Goal: Communication & Community: Answer question/provide support

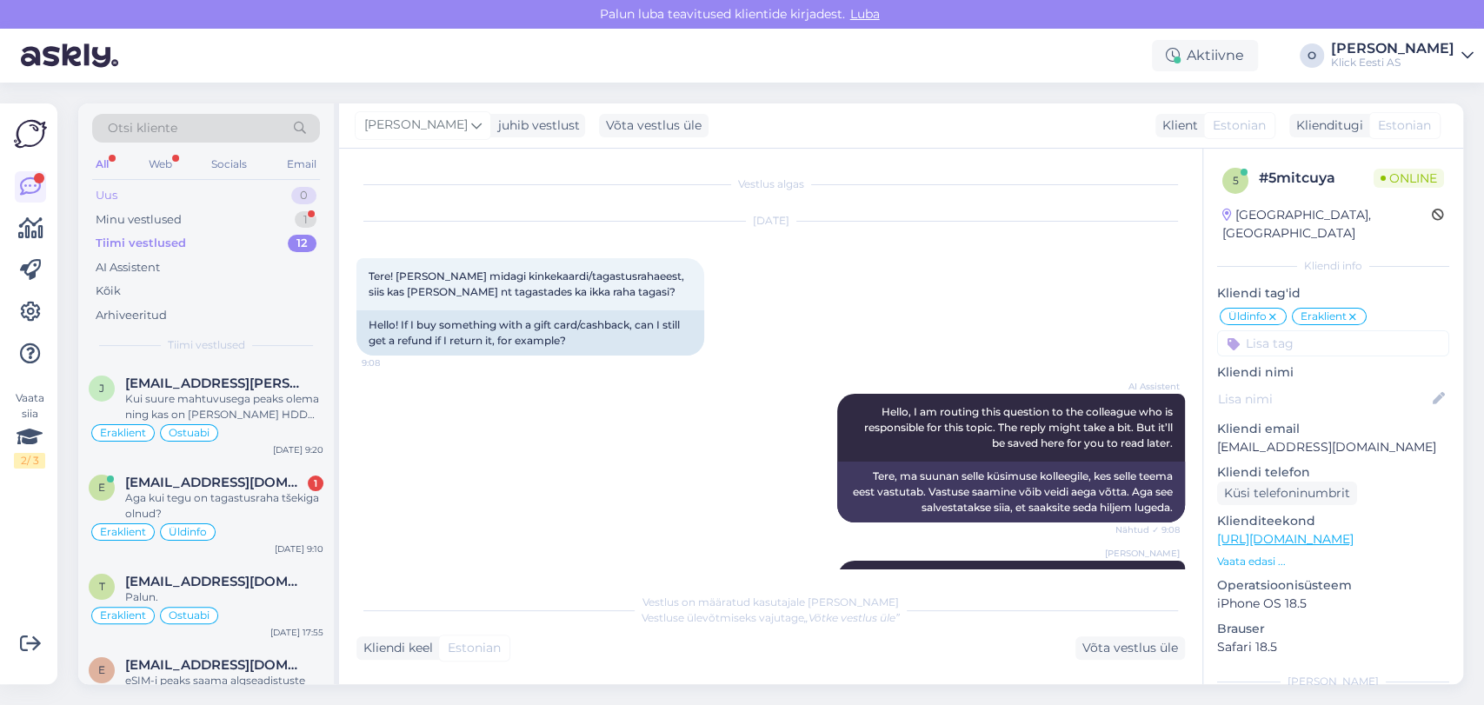
scroll to position [138, 0]
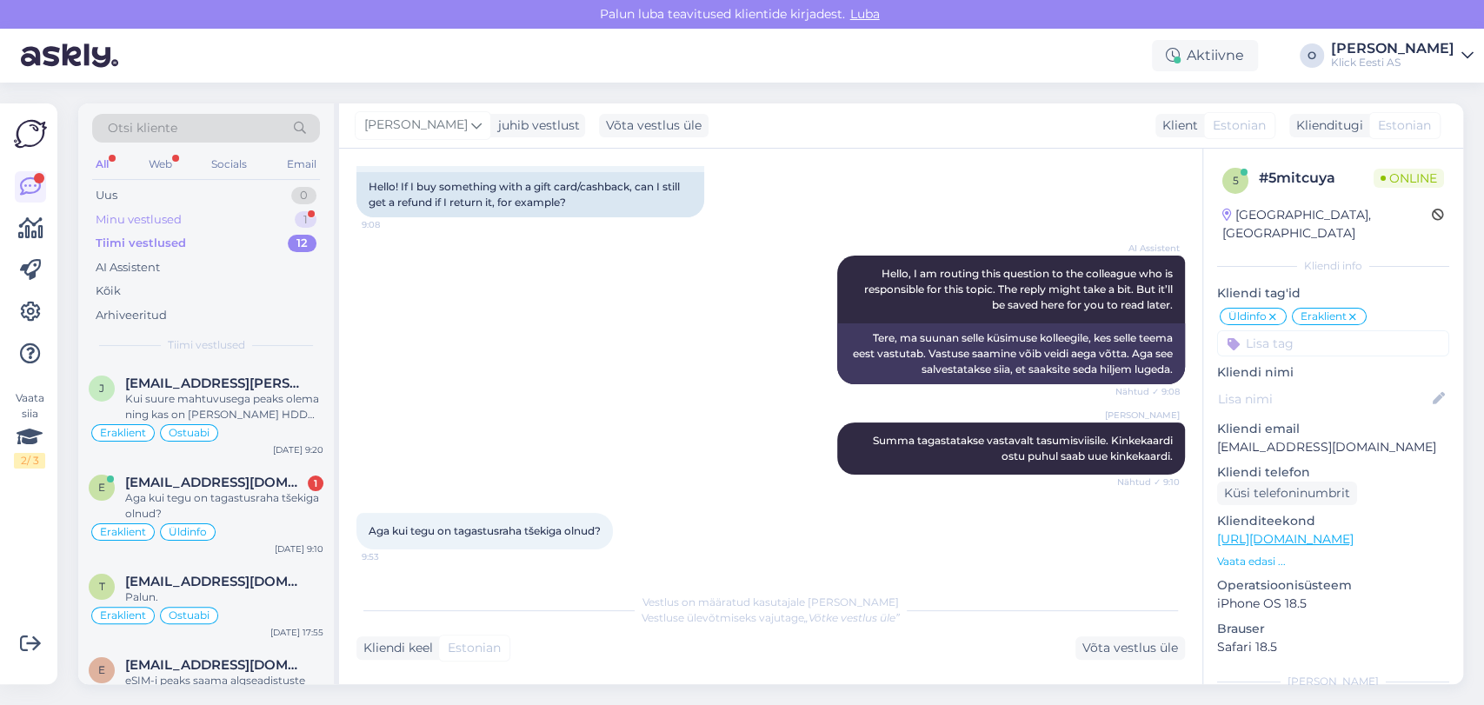
click at [159, 225] on div "Minu vestlused" at bounding box center [139, 219] width 86 height 17
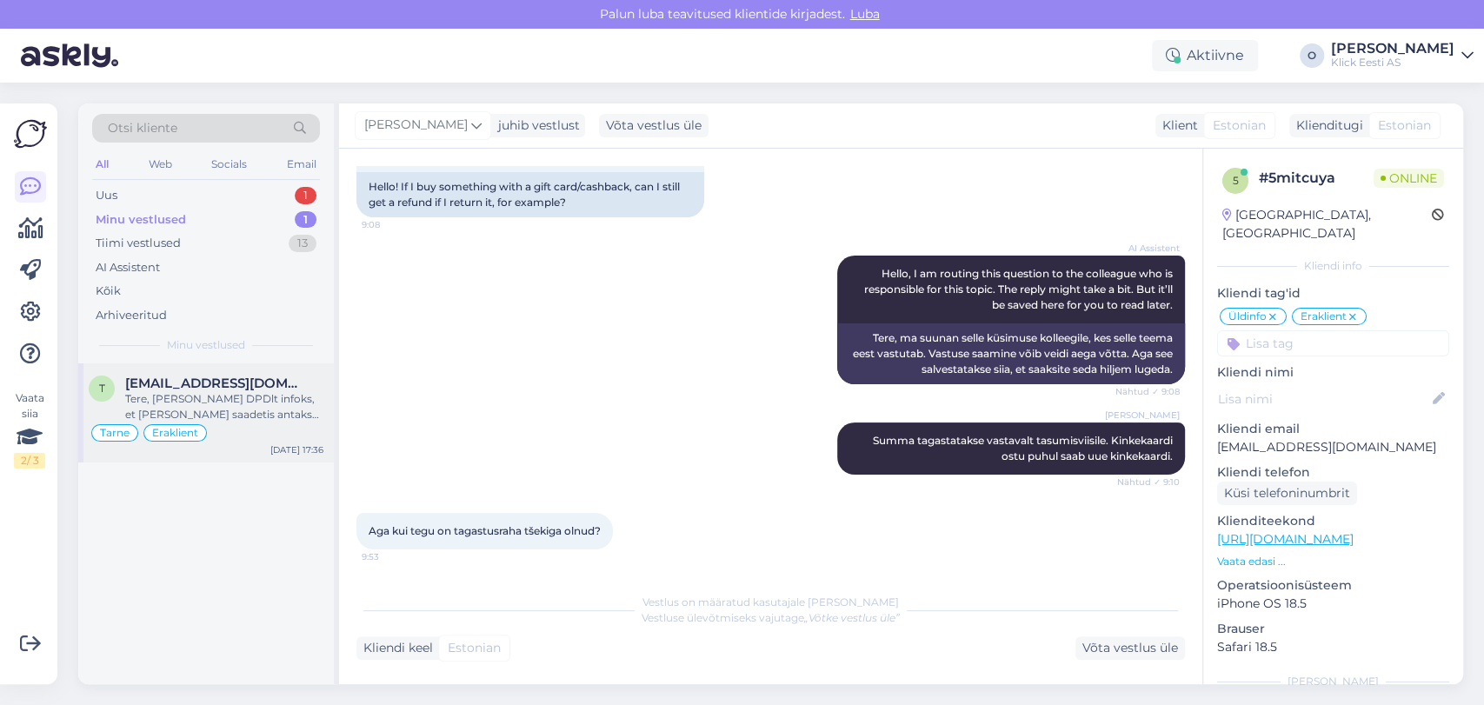
click at [207, 396] on div "Tere, [PERSON_NAME] DPDlt infoks, et [PERSON_NAME] saadetis antakse Omnivale ül…" at bounding box center [224, 406] width 198 height 31
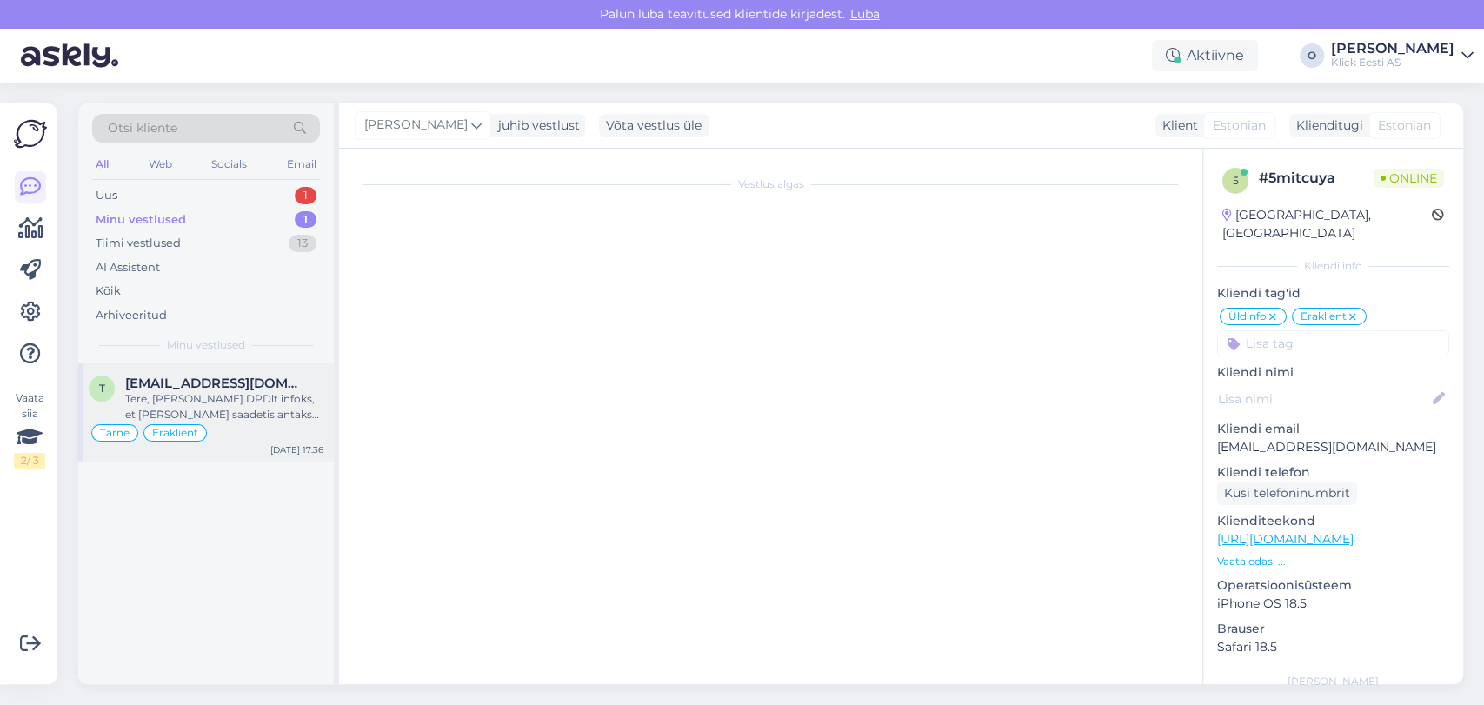
scroll to position [907, 0]
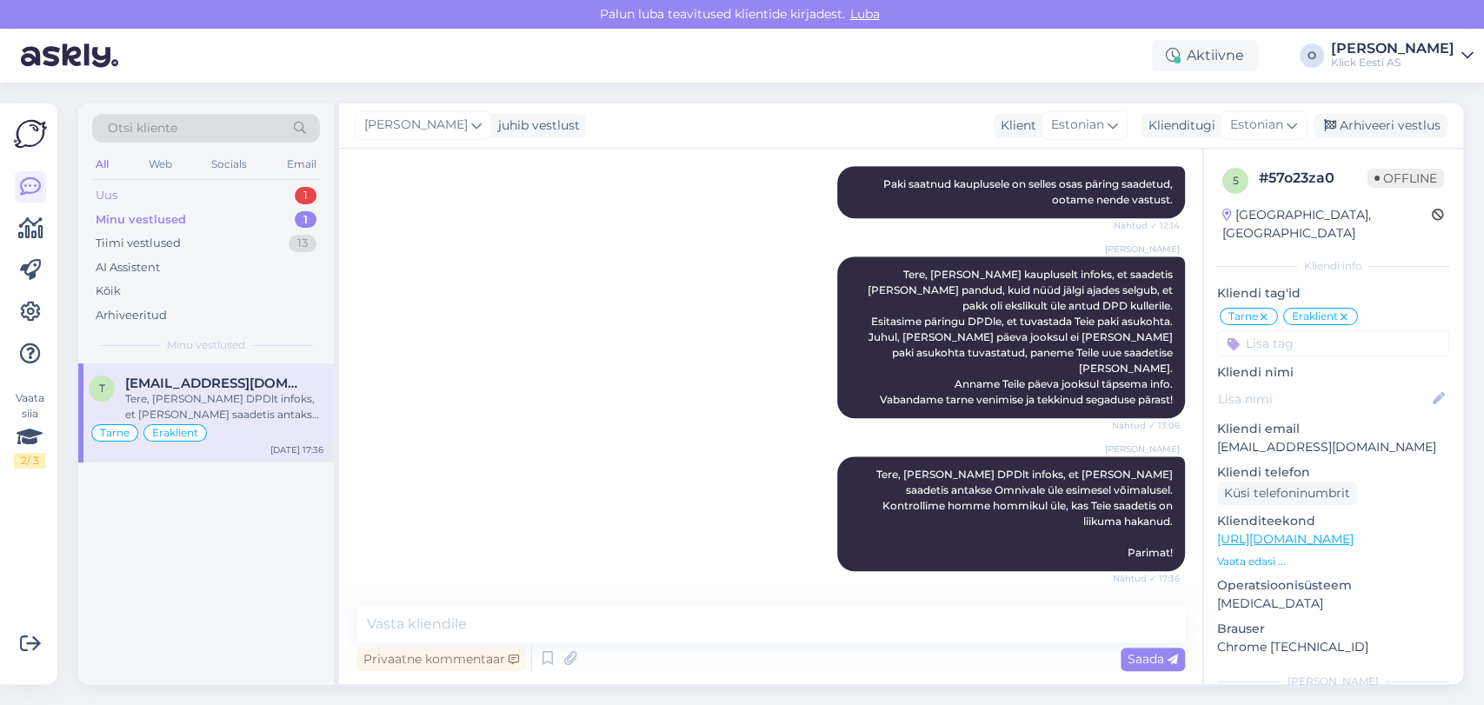
click at [203, 192] on div "Uus 1" at bounding box center [206, 195] width 228 height 24
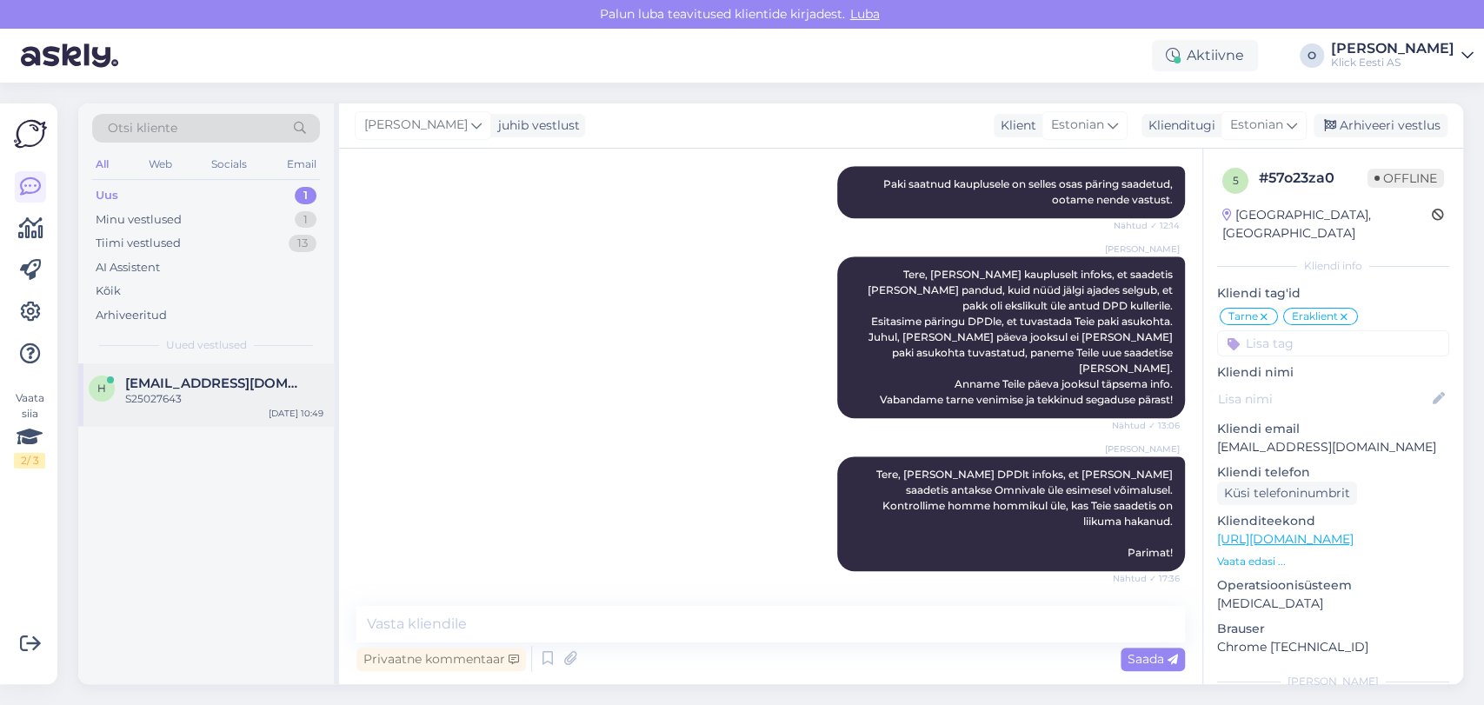
click at [162, 373] on div "h [EMAIL_ADDRESS][DOMAIN_NAME] S25027643 [DATE] 10:49" at bounding box center [206, 394] width 256 height 63
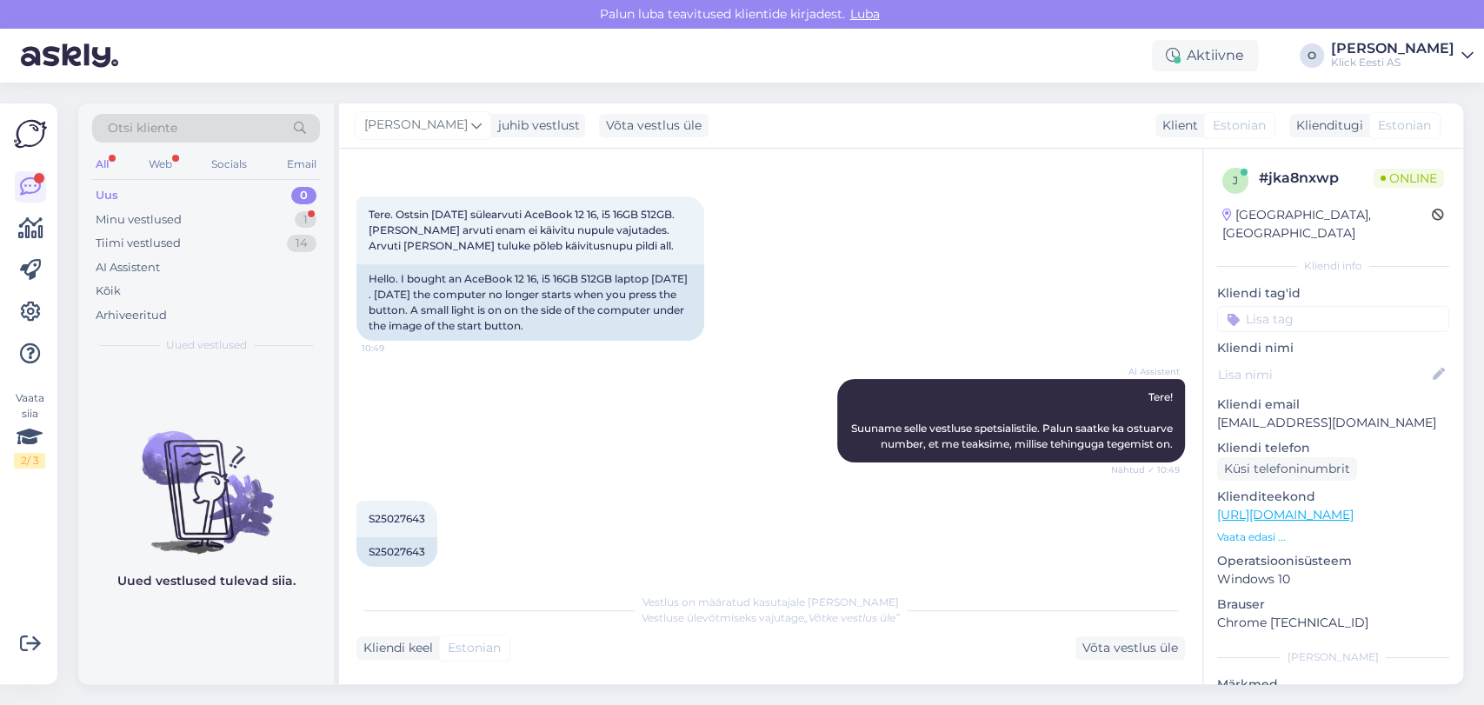
scroll to position [276, 0]
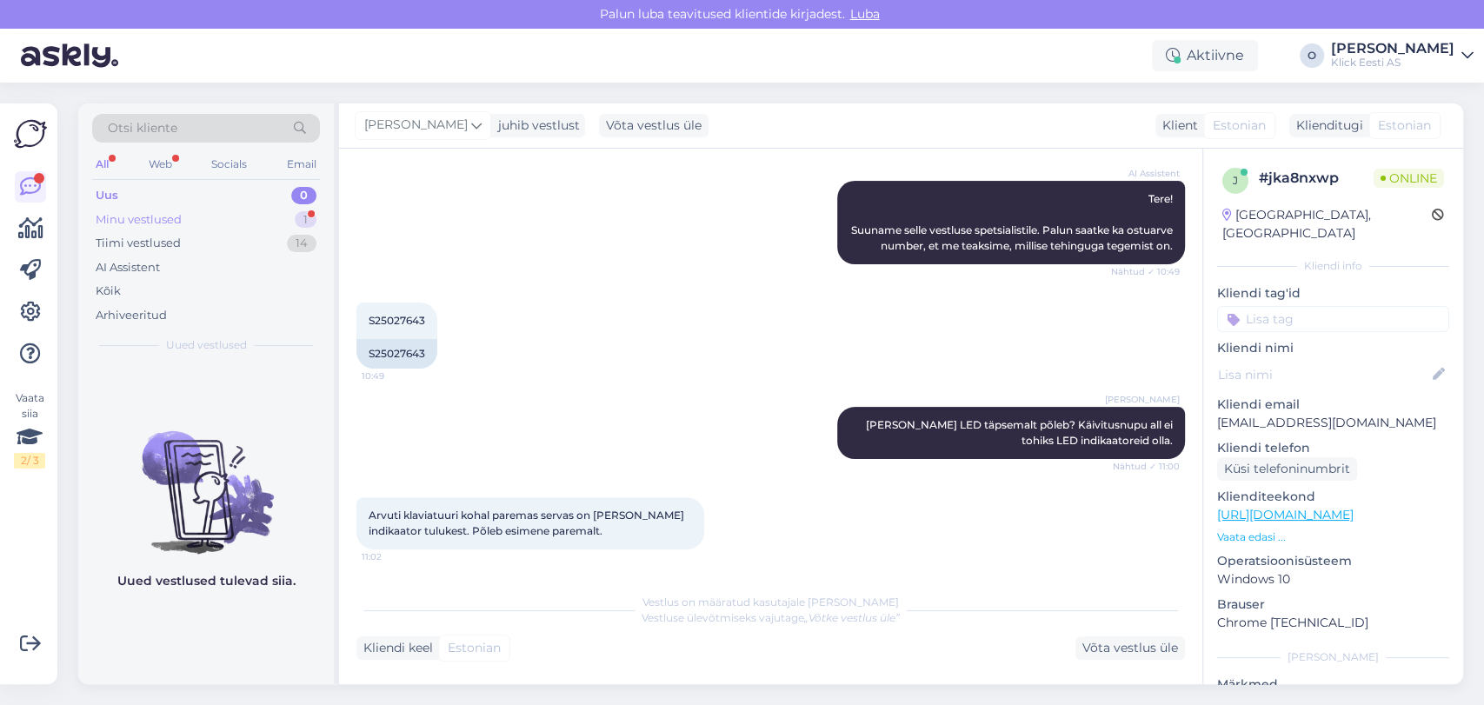
click at [171, 220] on div "Minu vestlused" at bounding box center [139, 219] width 86 height 17
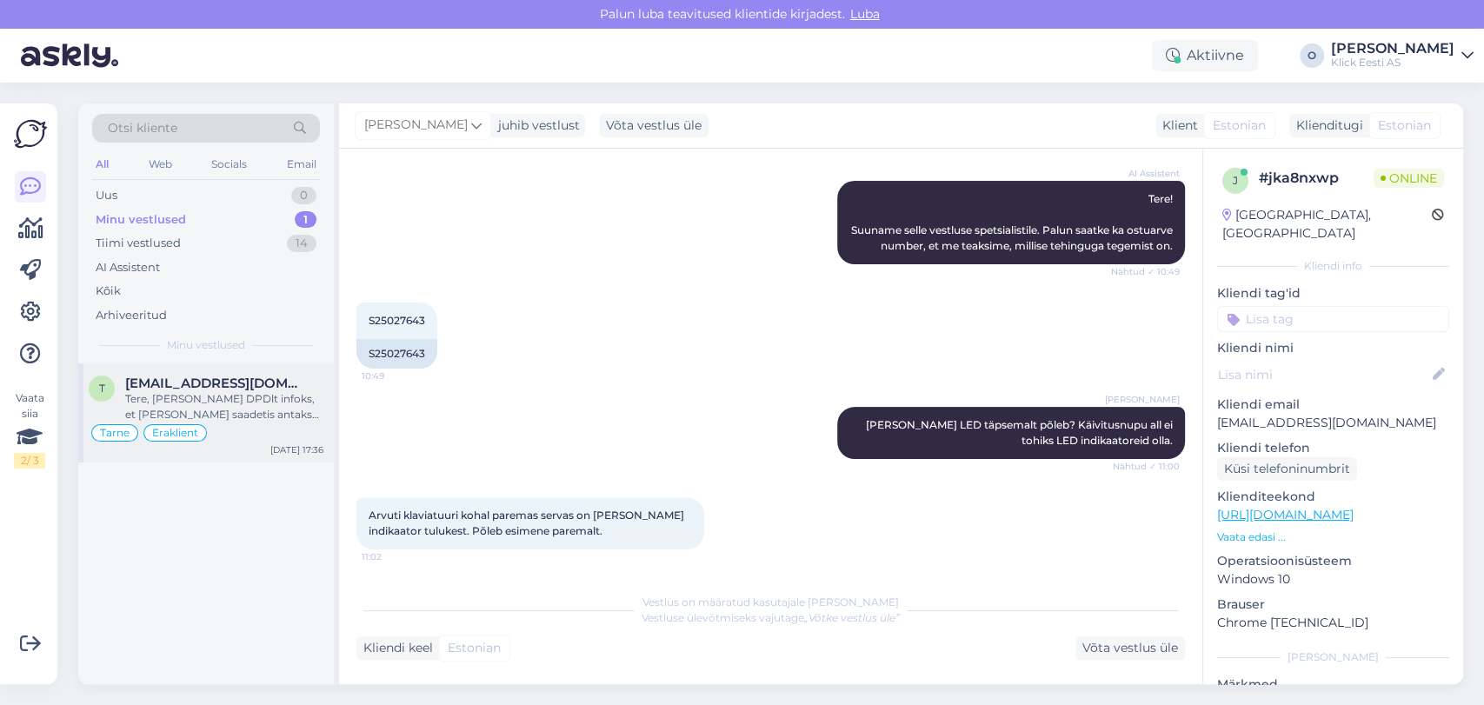
click at [186, 373] on div "t [EMAIL_ADDRESS][DOMAIN_NAME] Tere, [PERSON_NAME] DPDlt infoks, et [PERSON_NAM…" at bounding box center [206, 412] width 256 height 99
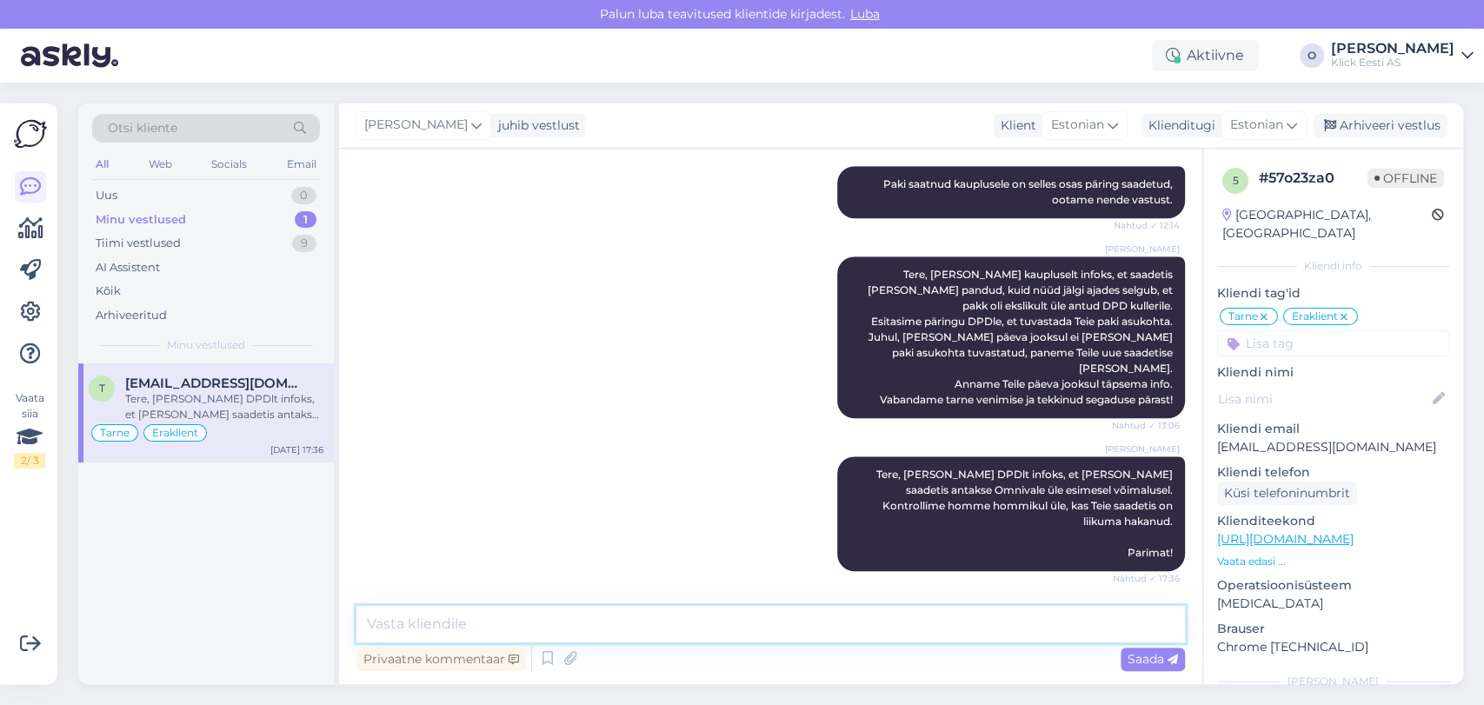
click at [527, 607] on textarea at bounding box center [770, 624] width 828 height 37
type textarea "e"
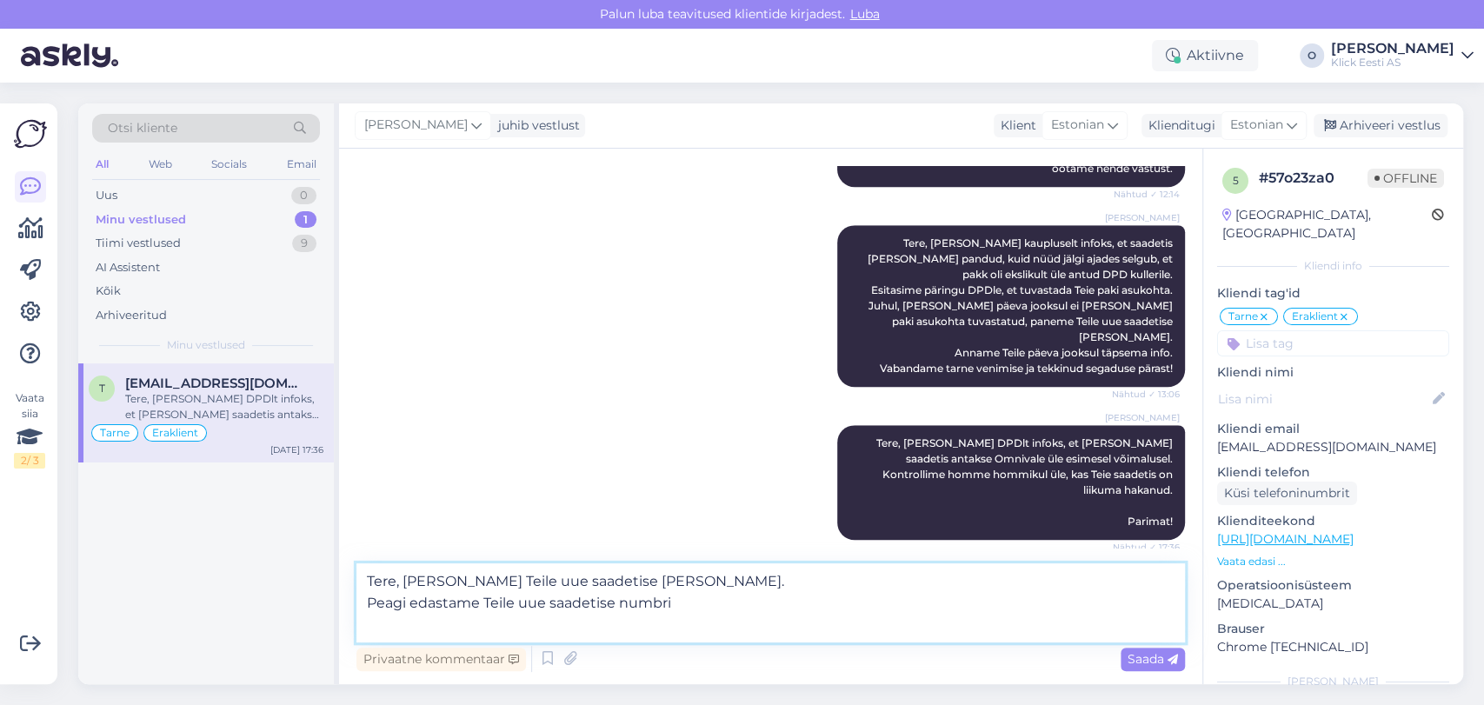
type textarea "Tere, [PERSON_NAME] Teile uue saadetise [PERSON_NAME]. Peagi edastame Teile uue…"
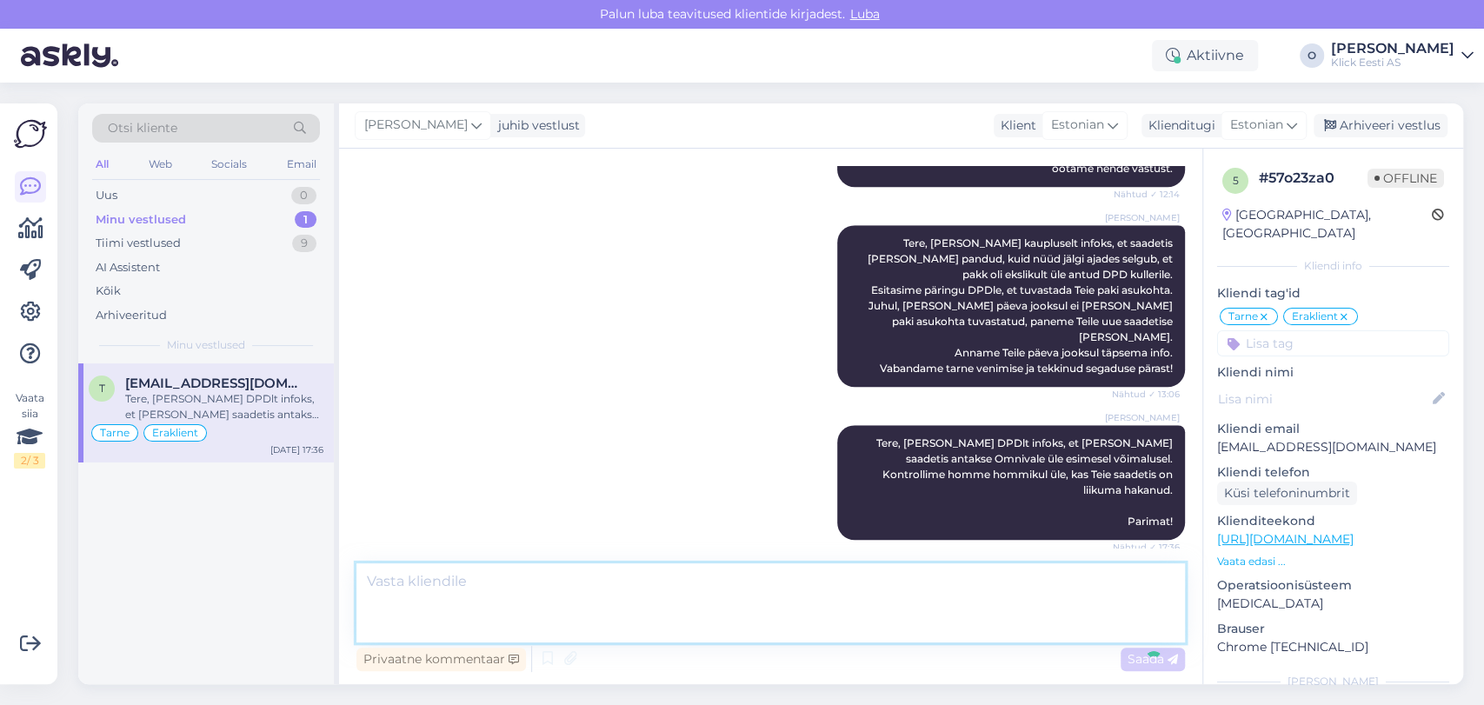
scroll to position [1050, 0]
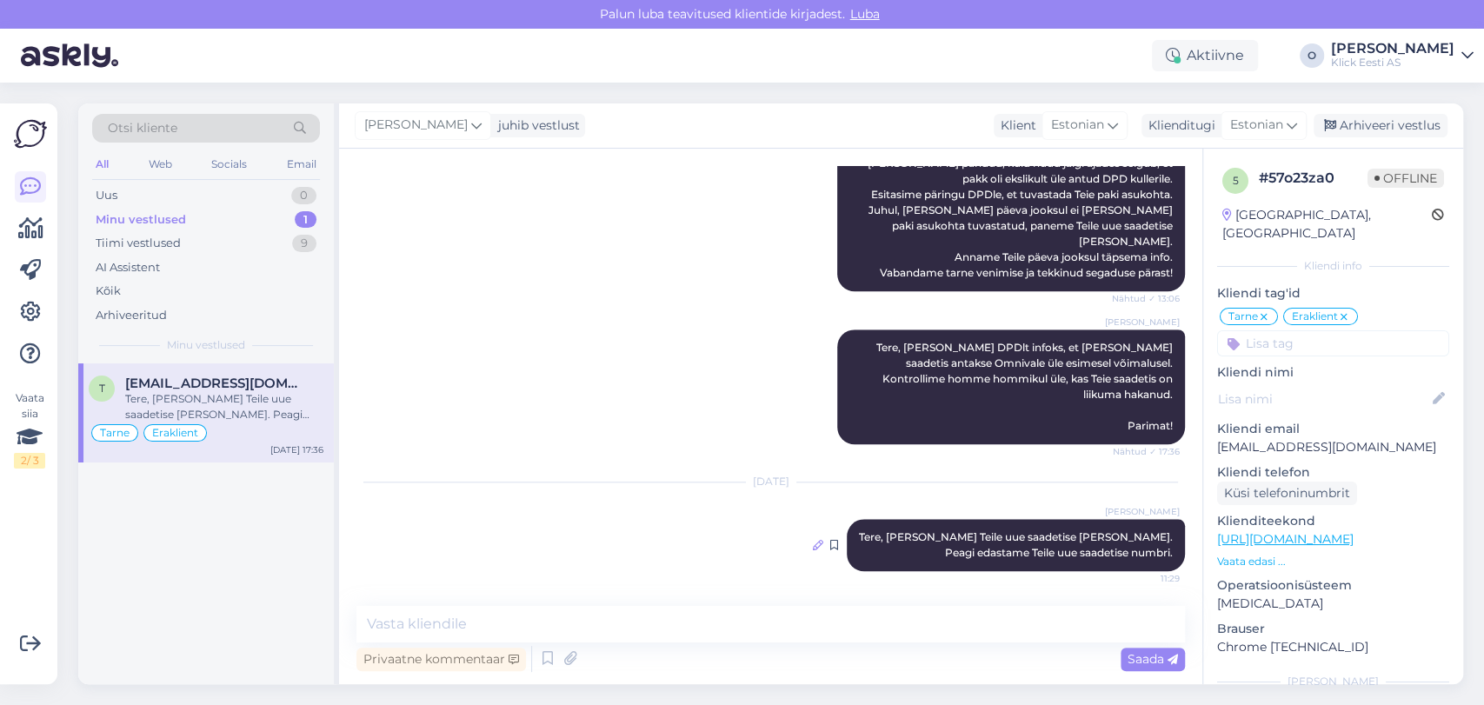
drag, startPoint x: 1043, startPoint y: 541, endPoint x: 885, endPoint y: 538, distance: 158.2
click at [823, 540] on icon at bounding box center [818, 545] width 10 height 10
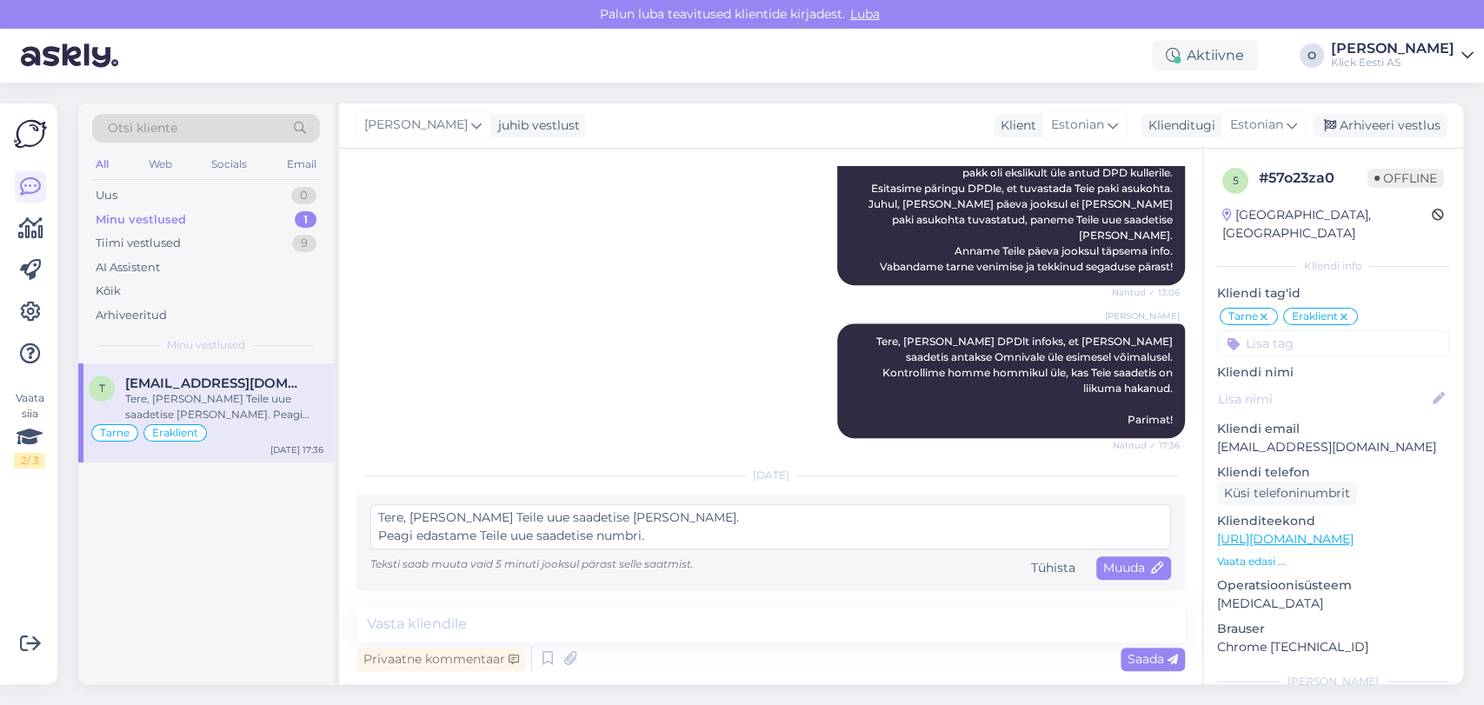
click at [415, 542] on textarea "Tere, [PERSON_NAME] Teile uue saadetise [PERSON_NAME]. Peagi edastame Teile uue…" at bounding box center [770, 526] width 801 height 45
type textarea "Tere, Tiina Paneme Teile uue saadetise [PERSON_NAME]. Peagi edastame Teile uue …"
click at [1103, 561] on span "Muuda" at bounding box center [1133, 568] width 61 height 16
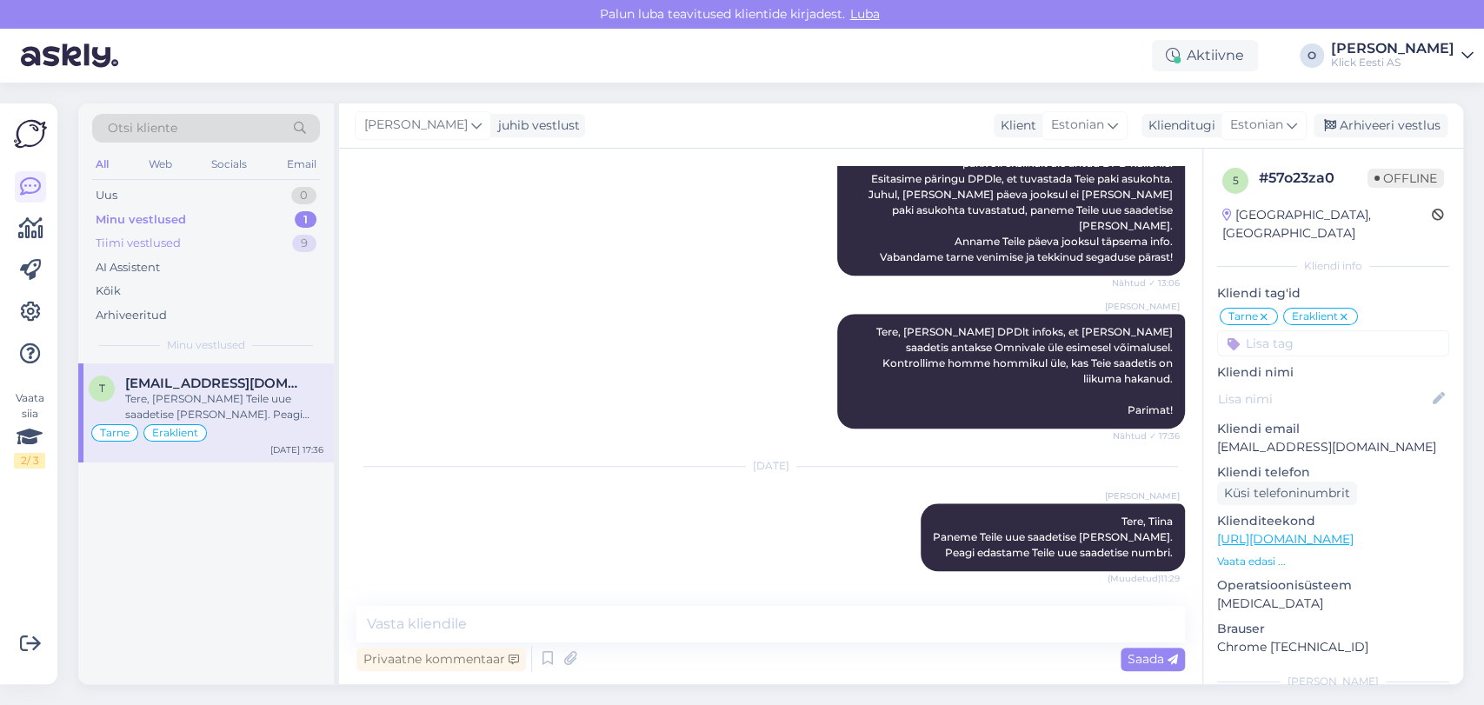
click at [221, 236] on div "Tiimi vestlused 9" at bounding box center [206, 243] width 228 height 24
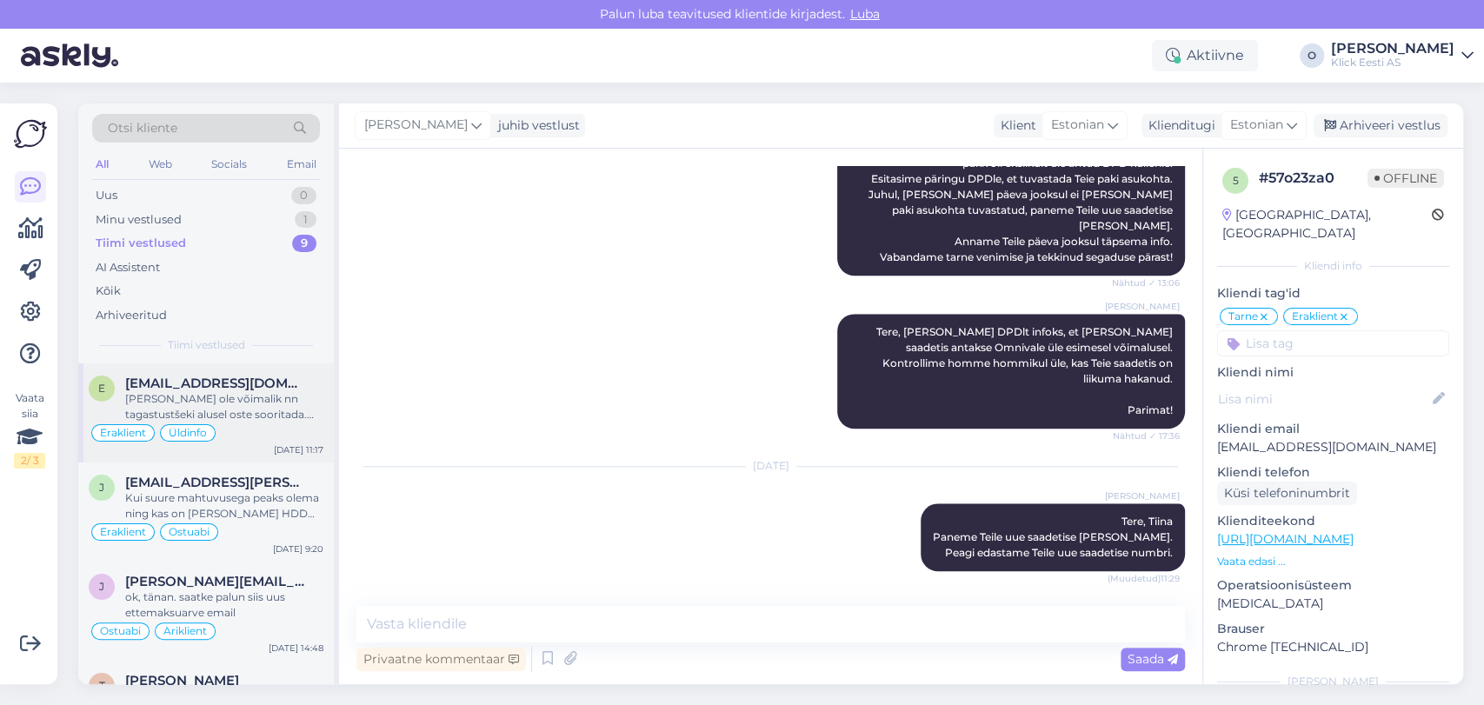
click at [188, 388] on span "[EMAIL_ADDRESS][DOMAIN_NAME]" at bounding box center [215, 383] width 181 height 16
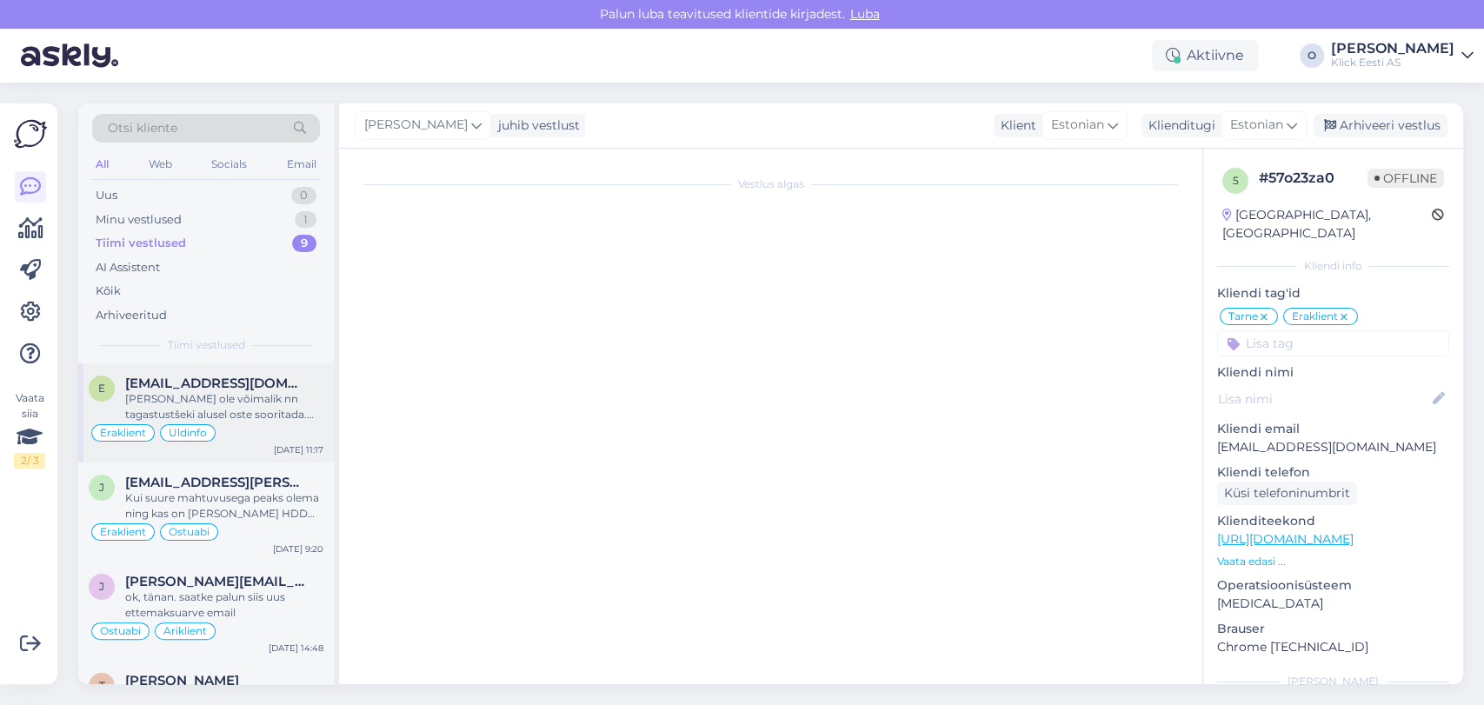
scroll to position [547, 0]
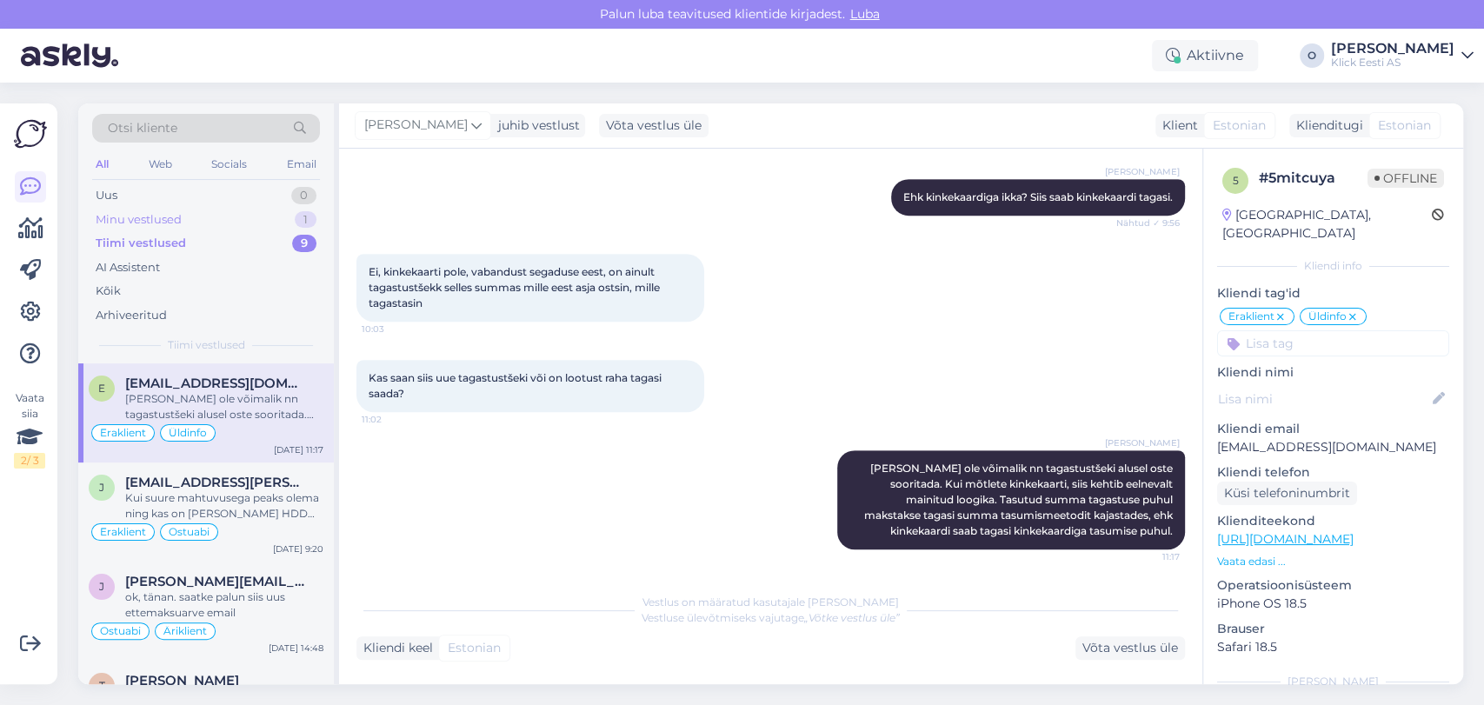
click at [243, 223] on div "Minu vestlused 1" at bounding box center [206, 220] width 228 height 24
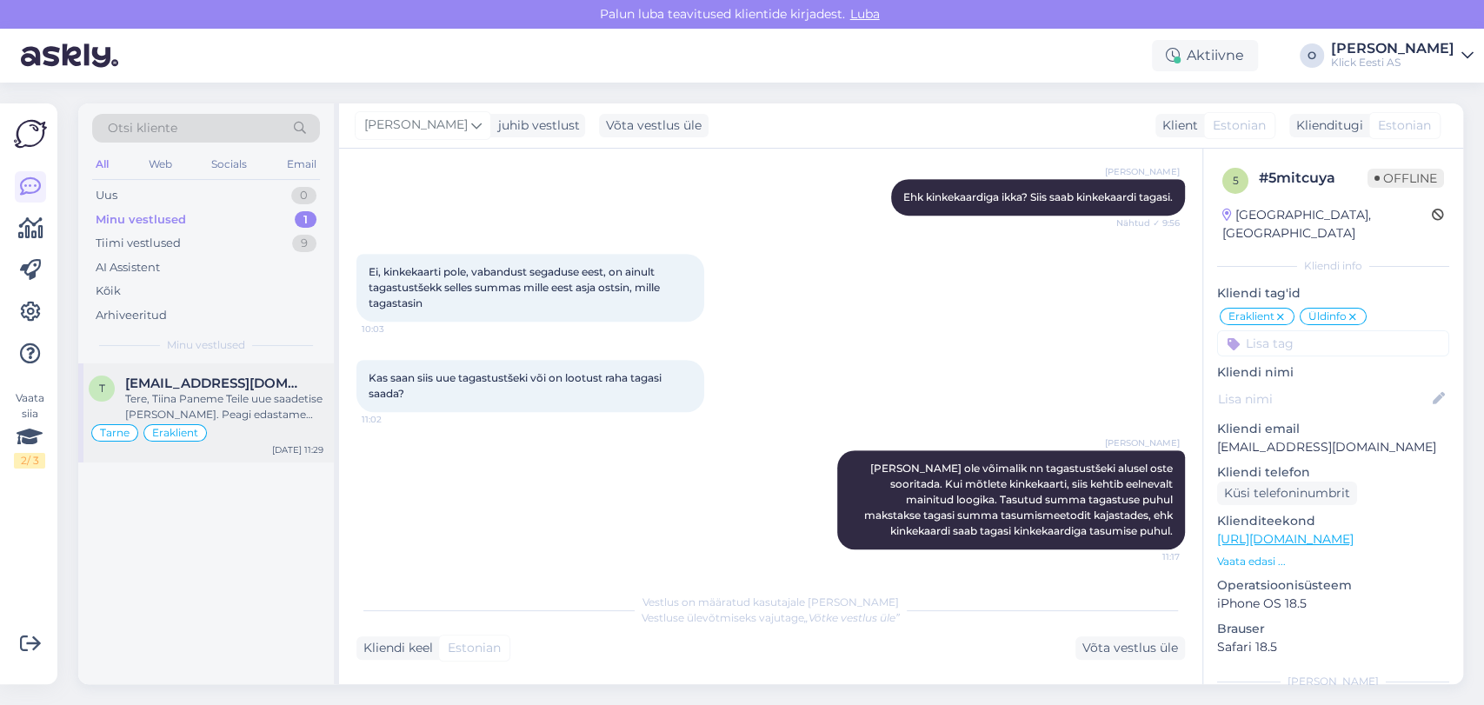
click at [210, 391] on div "Tere, Tiina Paneme Teile uue saadetise [PERSON_NAME]. Peagi edastame Teile uue …" at bounding box center [224, 406] width 198 height 31
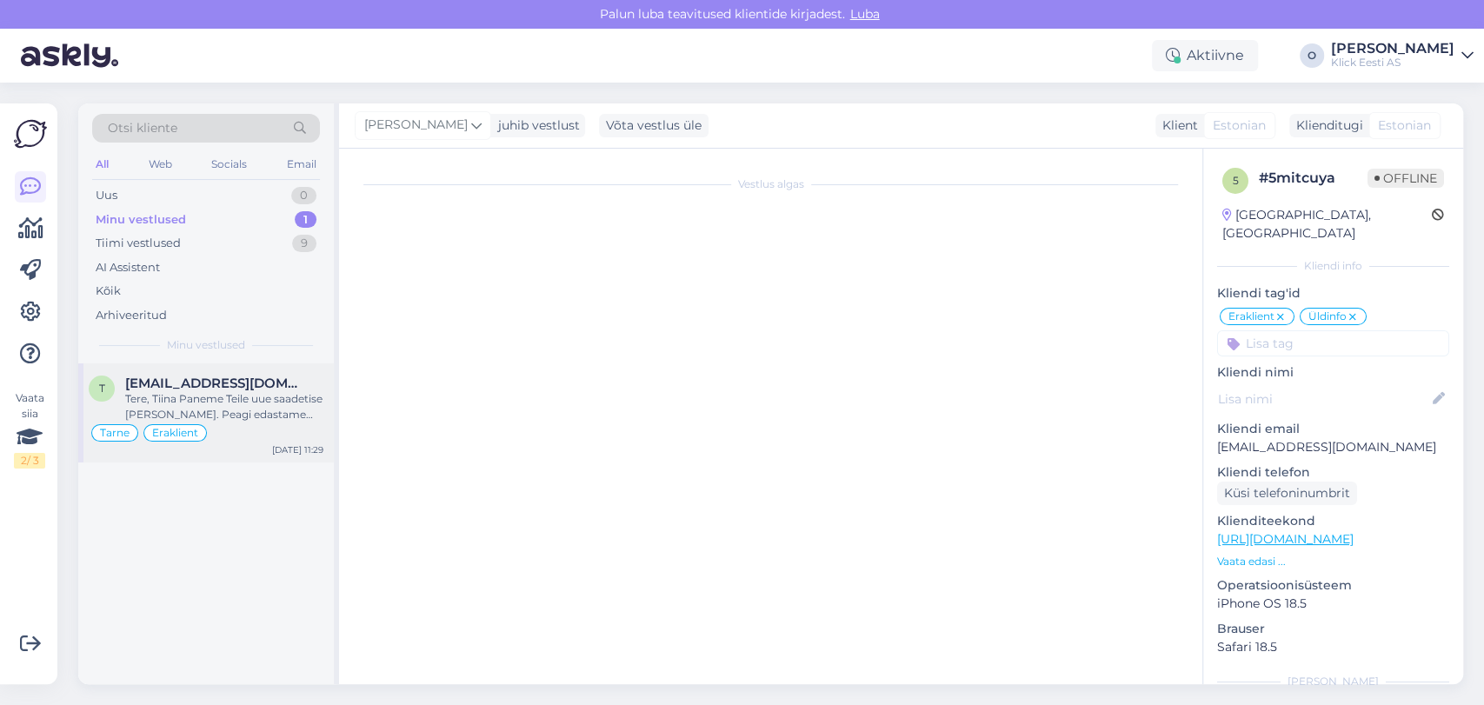
scroll to position [1050, 0]
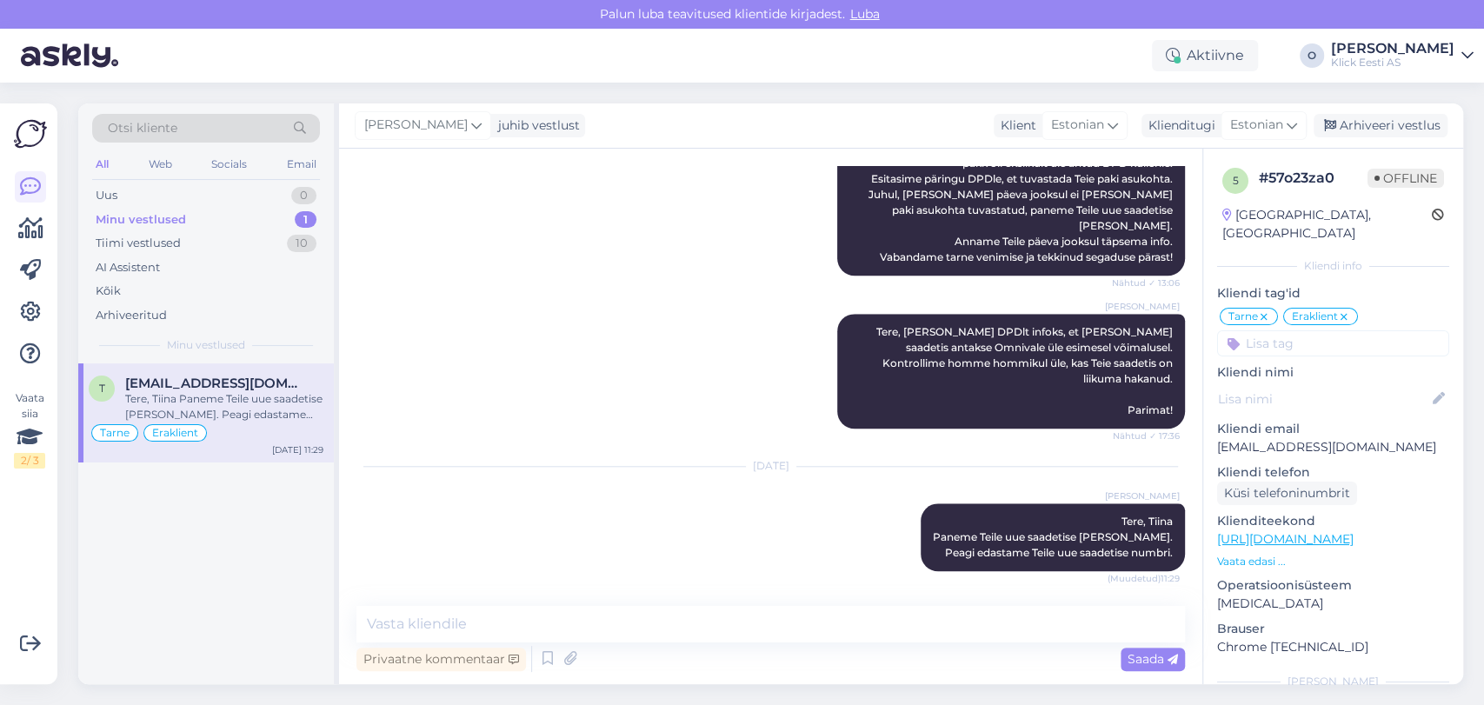
click at [216, 224] on div "Minu vestlused 1" at bounding box center [206, 220] width 228 height 24
click at [210, 196] on div "Uus 1" at bounding box center [206, 195] width 228 height 24
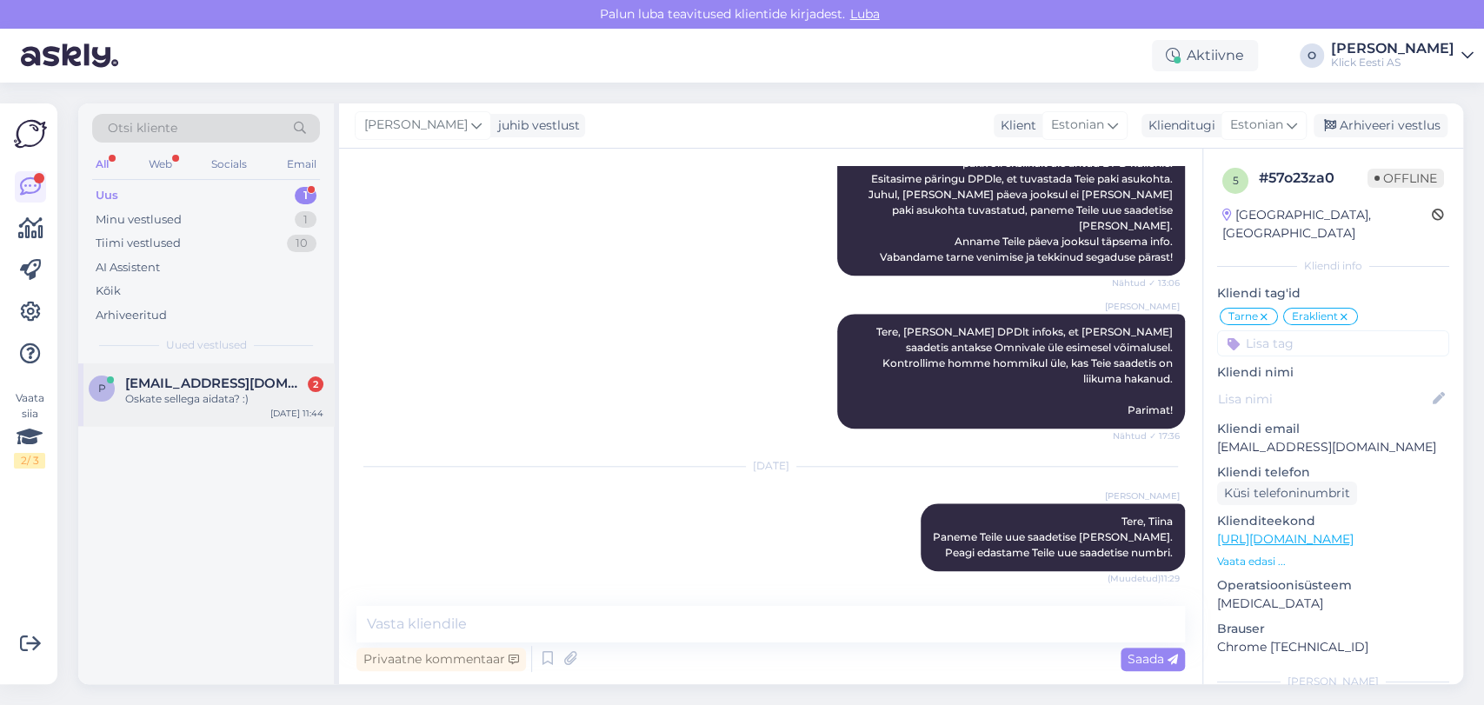
click at [195, 370] on div "p [EMAIL_ADDRESS][DOMAIN_NAME] 2 Oskate sellega aidata? :) [DATE] 11:44" at bounding box center [206, 394] width 256 height 63
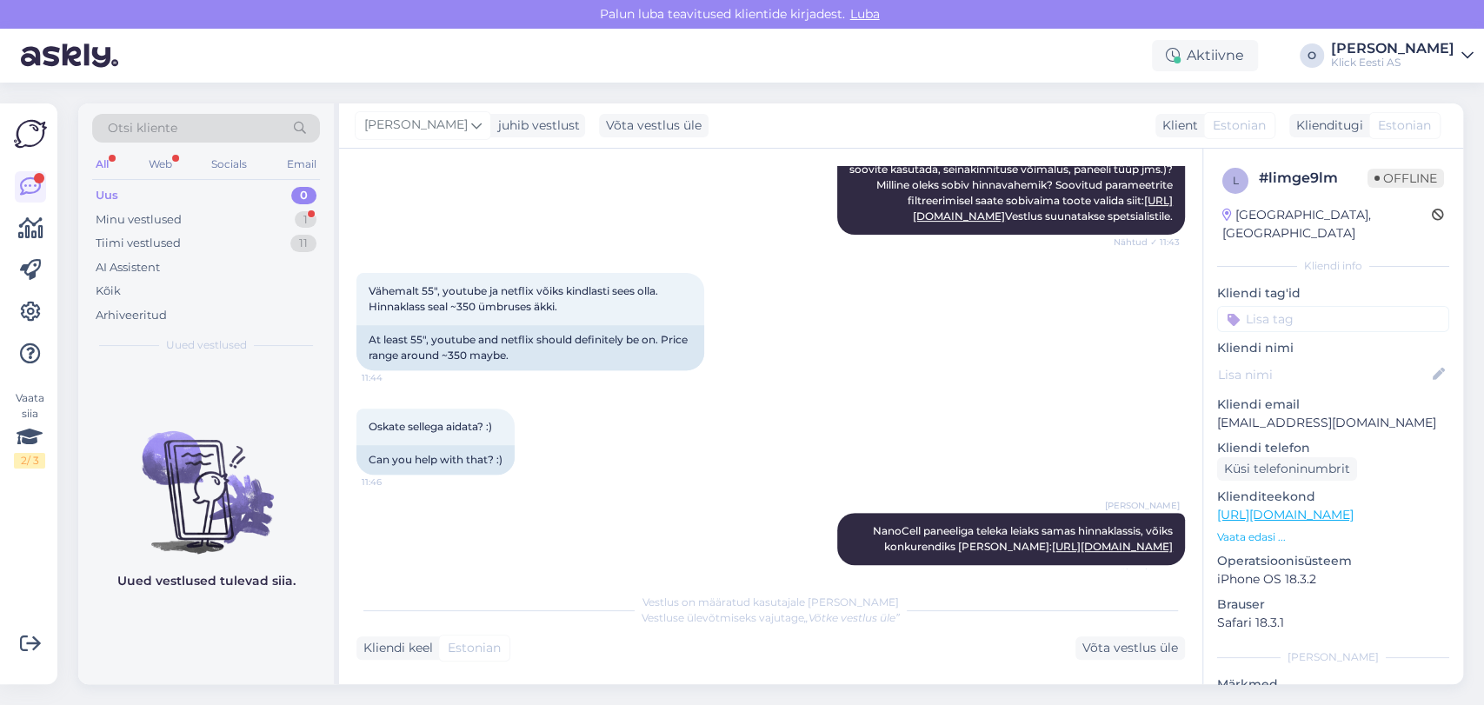
scroll to position [688, 0]
